Goal: Information Seeking & Learning: Learn about a topic

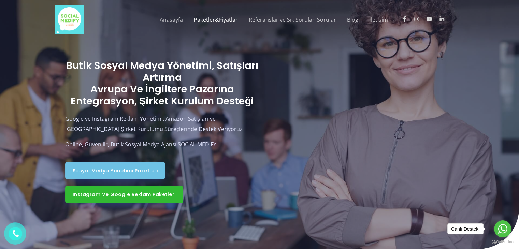
click at [217, 20] on link "Paketler&Fiyatlar" at bounding box center [216, 20] width 55 height 22
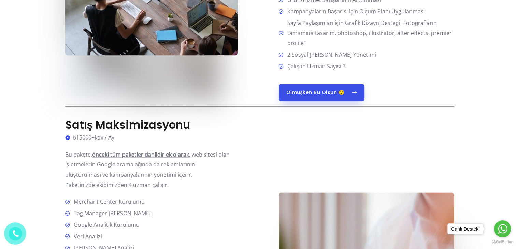
scroll to position [978, 0]
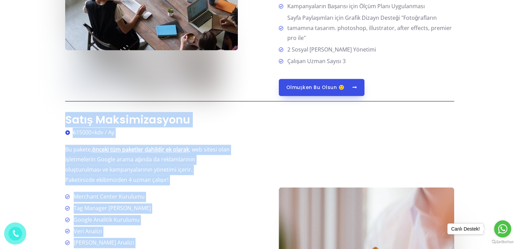
drag, startPoint x: 511, startPoint y: 118, endPoint x: 499, endPoint y: 107, distance: 16.9
click at [499, 107] on section "Sosyal Medya Yönetimi Aylık Ücret Tarifesi Grafik Tasarım Paketi ₺7500+kdv / Ay…" at bounding box center [259, 140] width 519 height 1726
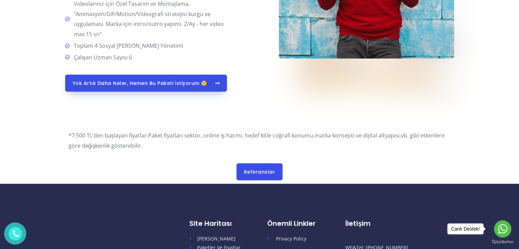
scroll to position [1947, 0]
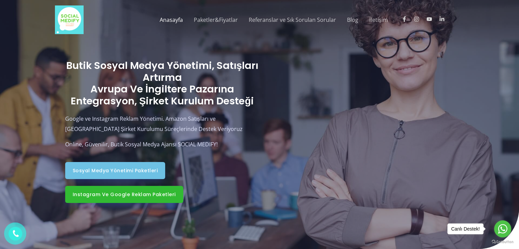
click at [171, 19] on link "Anasayfa" at bounding box center [171, 20] width 34 height 22
